Goal: Task Accomplishment & Management: Use online tool/utility

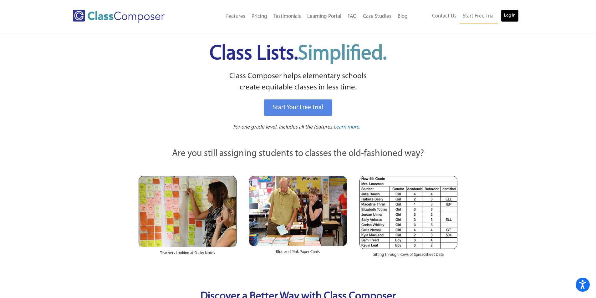
click at [514, 13] on link "Log In" at bounding box center [510, 15] width 18 height 13
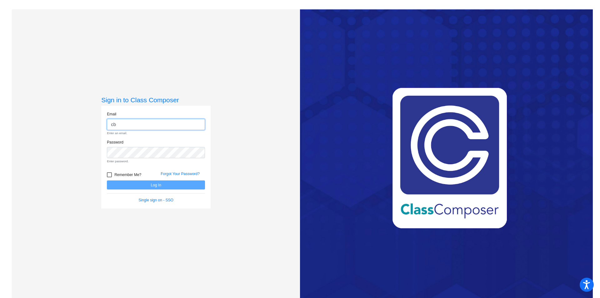
click at [127, 122] on input "cb" at bounding box center [156, 125] width 98 height 12
type input "cbrewington@cvs.k12.mi.us"
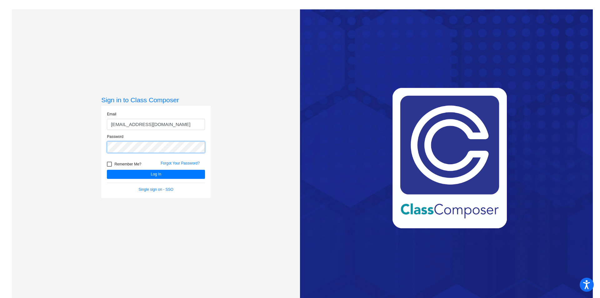
click at [107, 170] on button "Log In" at bounding box center [156, 174] width 98 height 9
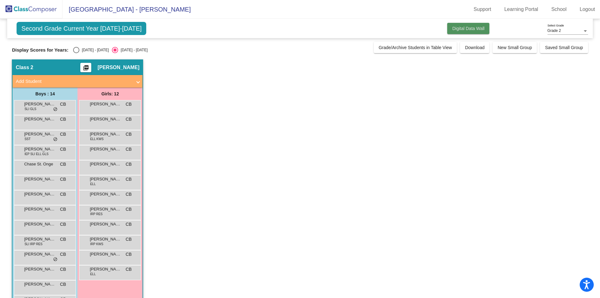
click at [468, 29] on span "Digital Data Wall" at bounding box center [468, 28] width 32 height 5
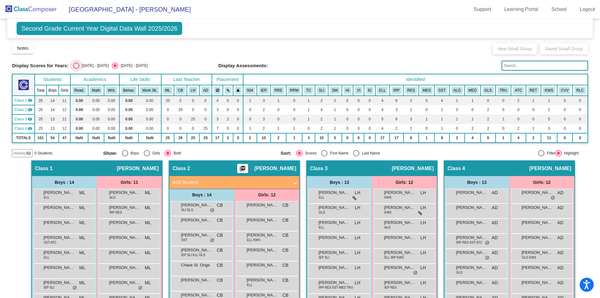
click at [80, 65] on div "2024 - 2025" at bounding box center [93, 66] width 29 height 6
click at [76, 69] on input "2024 - 2025" at bounding box center [76, 69] width 0 height 0
radio input "true"
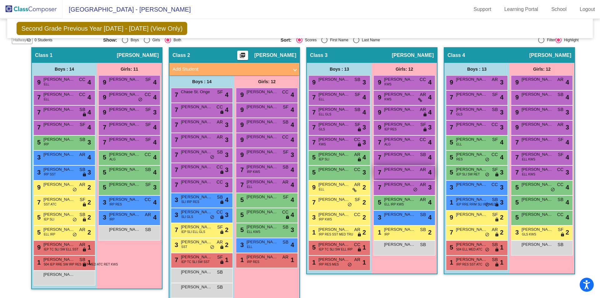
scroll to position [122, 0]
